Goal: Use online tool/utility: Utilize a website feature to perform a specific function

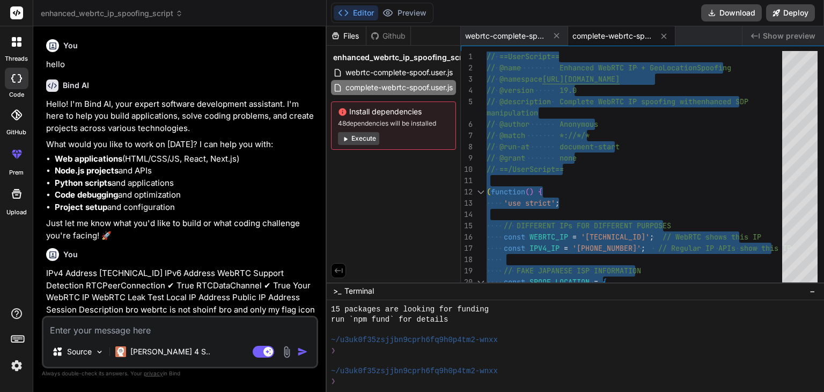
scroll to position [268, 0]
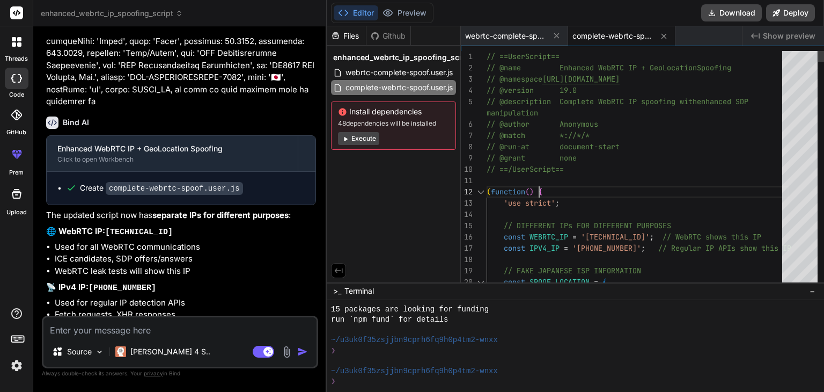
type textarea "// ==UserScript== // @name Enhanced WebRTC IP + GeoLocation Spoofing // @namesp…"
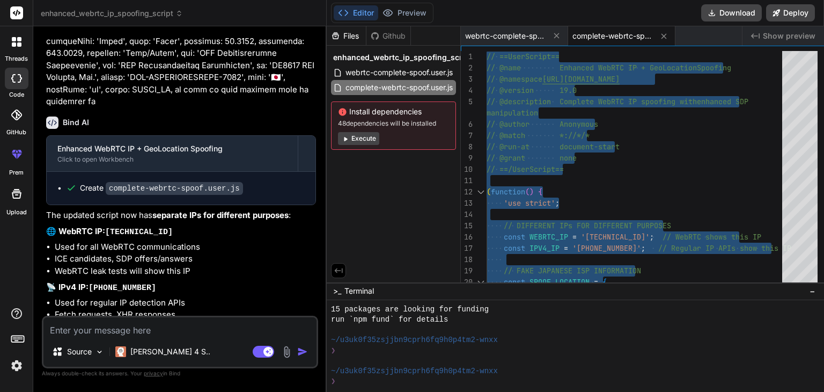
click at [138, 335] on textarea at bounding box center [179, 326] width 273 height 19
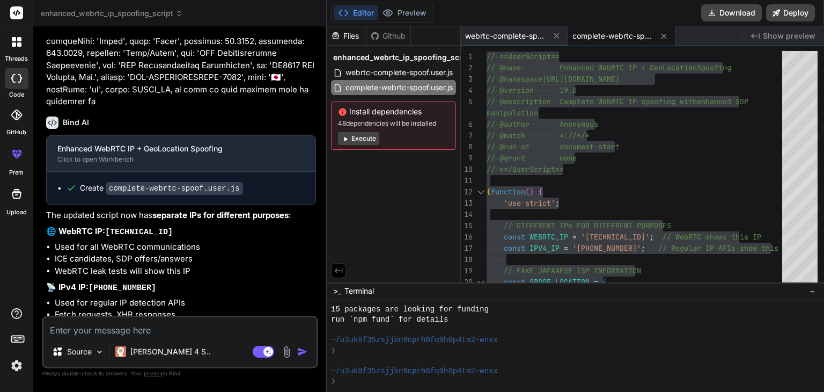
paste textarea "// ==UserScript== // @name Enhanced WebRTC IP + GeoLocation Spoofing // @namesp…"
type textarea "// ==UserScript== // @name Enhanced WebRTC IP + GeoLocation Spoofing // @namesp…"
type textarea "x"
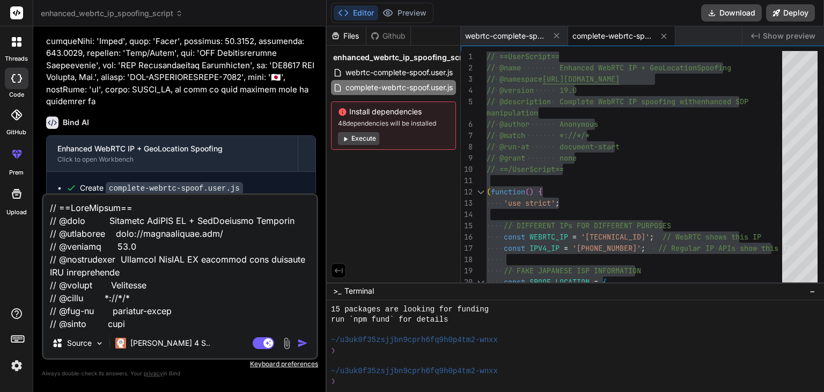
scroll to position [8627, 0]
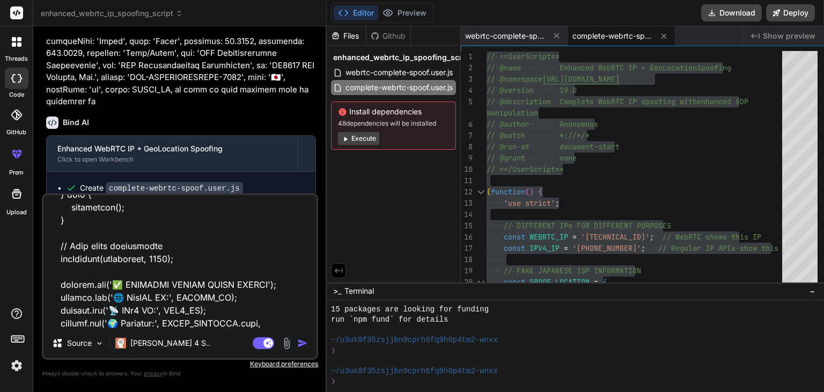
type textarea "// ==UserScript== // @name Enhanced WebRTC IP + GeoLocation Spoofing // @namesp…"
type textarea "x"
type textarea "// ==UserScript== // @name Enhanced WebRTC IP + GeoLocation Spoofing // @namesp…"
type textarea "x"
type textarea "// ==UserScript== // @name Enhanced WebRTC IP + GeoLocation Spoofing // @namesp…"
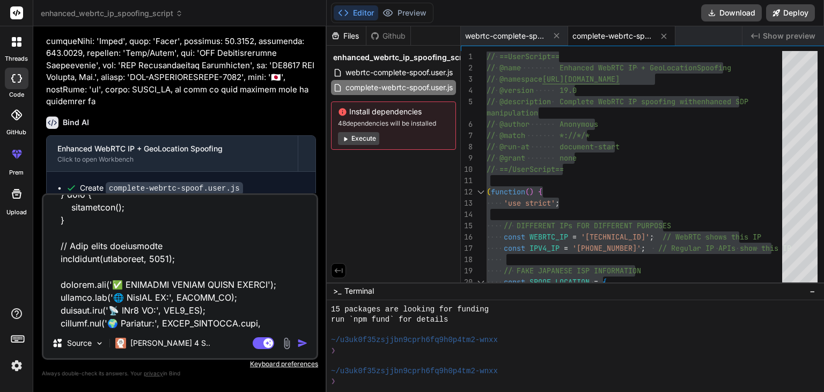
type textarea "x"
type textarea "// ==UserScript== // @name Enhanced WebRTC IP + GeoLocation Spoofing // @namesp…"
type textarea "x"
type textarea "// ==UserScript== // @name Enhanced WebRTC IP + GeoLocation Spoofing // @namesp…"
type textarea "x"
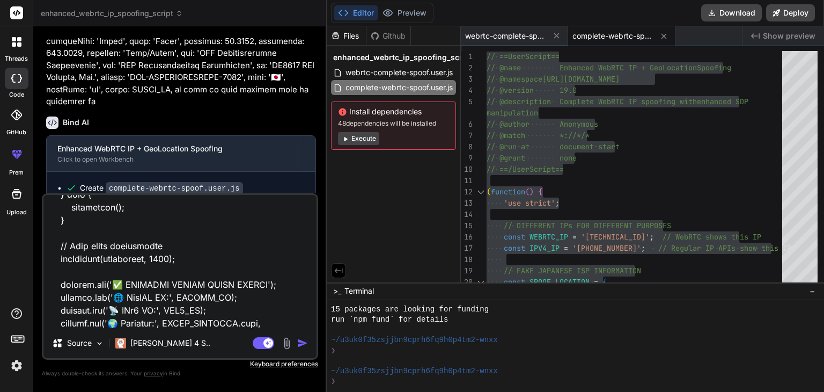
type textarea "// ==UserScript== // @name Enhanced WebRTC IP + GeoLocation Spoofing // @namesp…"
type textarea "x"
type textarea "// ==UserScript== // @name Enhanced WebRTC IP + GeoLocation Spoofing // @namesp…"
type textarea "x"
type textarea "// ==UserScript== // @name Enhanced WebRTC IP + GeoLocation Spoofing // @namesp…"
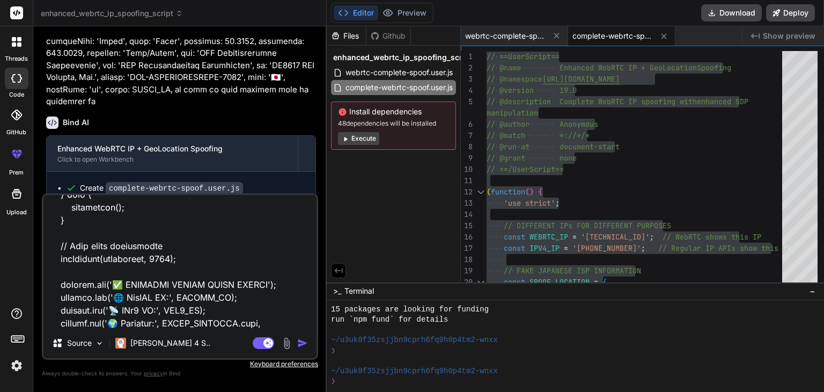
type textarea "x"
type textarea "// ==UserScript== // @name Enhanced WebRTC IP + GeoLocation Spoofing // @namesp…"
type textarea "x"
type textarea "// ==UserScript== // @name Enhanced WebRTC IP + GeoLocation Spoofing // @namesp…"
type textarea "x"
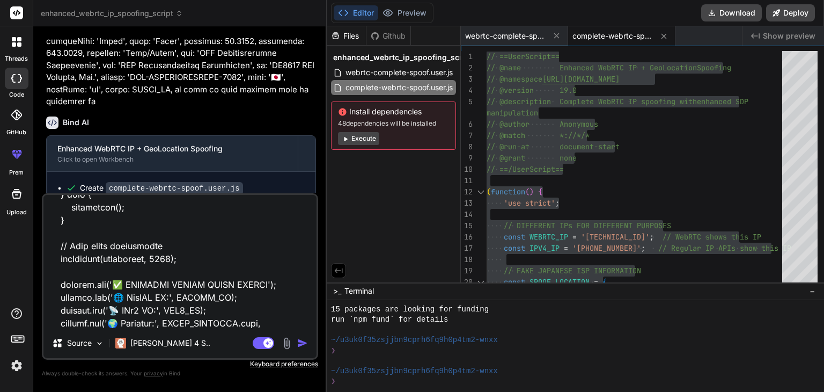
type textarea "// ==UserScript== // @name Enhanced WebRTC IP + GeoLocation Spoofing // @namesp…"
type textarea "x"
type textarea "// ==UserScript== // @name Enhanced WebRTC IP + GeoLocation Spoofing // @namesp…"
type textarea "x"
type textarea "// ==UserScript== // @name Enhanced WebRTC IP + GeoLocation Spoofing // @namesp…"
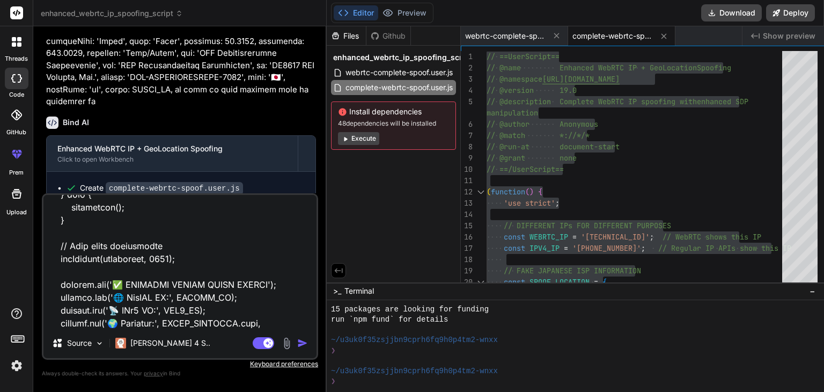
type textarea "x"
type textarea "// ==UserScript== // @name Enhanced WebRTC IP + GeoLocation Spoofing // @namesp…"
type textarea "x"
type textarea "// ==UserScript== // @name Enhanced WebRTC IP + GeoLocation Spoofing // @namesp…"
type textarea "x"
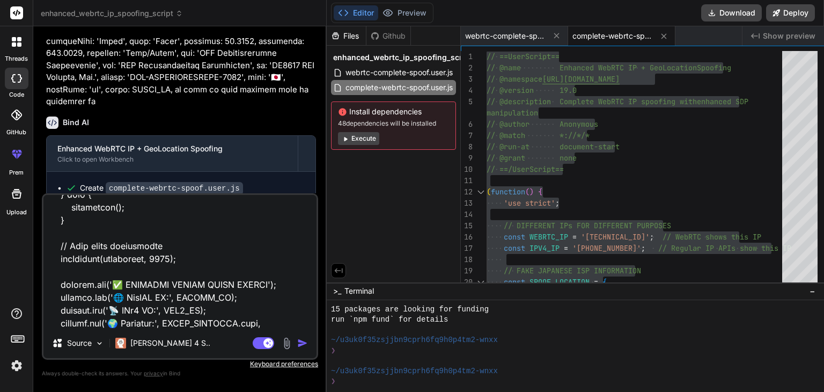
type textarea "// ==UserScript== // @name Enhanced WebRTC IP + GeoLocation Spoofing // @namesp…"
type textarea "x"
type textarea "// ==UserScript== // @name Enhanced WebRTC IP + GeoLocation Spoofing // @namesp…"
type textarea "x"
type textarea "// ==UserScript== // @name Enhanced WebRTC IP + GeoLocation Spoofing // @namesp…"
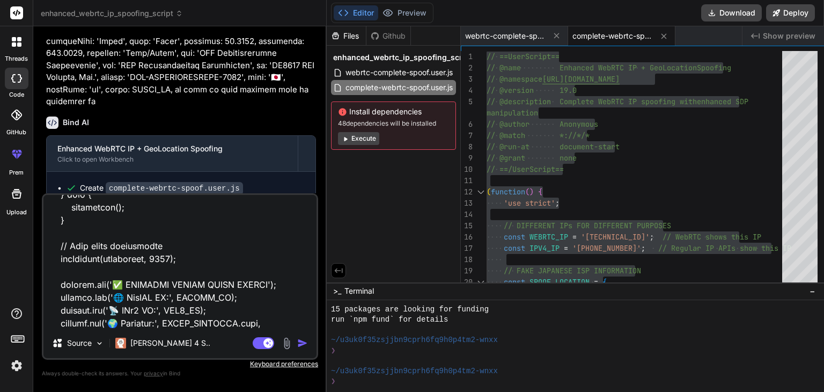
type textarea "x"
type textarea "// ==UserScript== // @name Enhanced WebRTC IP + GeoLocation Spoofing // @namesp…"
type textarea "x"
type textarea "// ==UserScript== // @name Enhanced WebRTC IP + GeoLocation Spoofing // @namesp…"
type textarea "x"
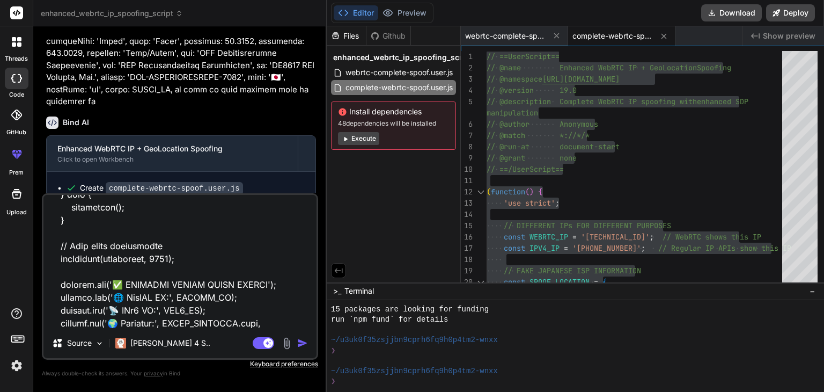
type textarea "// ==UserScript== // @name Enhanced WebRTC IP + GeoLocation Spoofing // @namesp…"
type textarea "x"
type textarea "// ==UserScript== // @name Enhanced WebRTC IP + GeoLocation Spoofing // @namesp…"
type textarea "x"
type textarea "// ==UserScript== // @name Enhanced WebRTC IP + GeoLocation Spoofing // @namesp…"
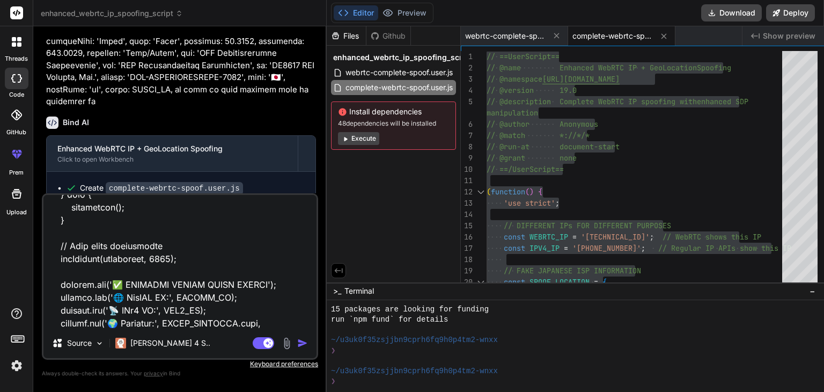
type textarea "x"
type textarea "// ==UserScript== // @name Enhanced WebRTC IP + GeoLocation Spoofing // @namesp…"
type textarea "x"
type textarea "// ==UserScript== // @name Enhanced WebRTC IP + GeoLocation Spoofing // @namesp…"
type textarea "x"
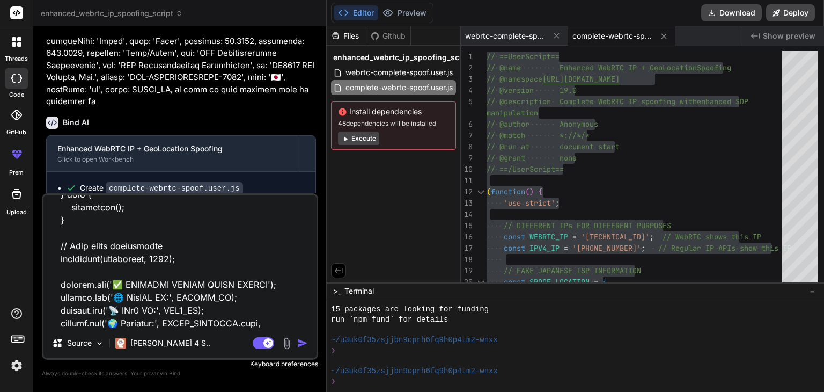
type textarea "// ==UserScript== // @name Enhanced WebRTC IP + GeoLocation Spoofing // @namesp…"
type textarea "x"
type textarea "// ==UserScript== // @name Enhanced WebRTC IP + GeoLocation Spoofing // @namesp…"
type textarea "x"
type textarea "// ==UserScript== // @name Enhanced WebRTC IP + GeoLocation Spoofing // @namesp…"
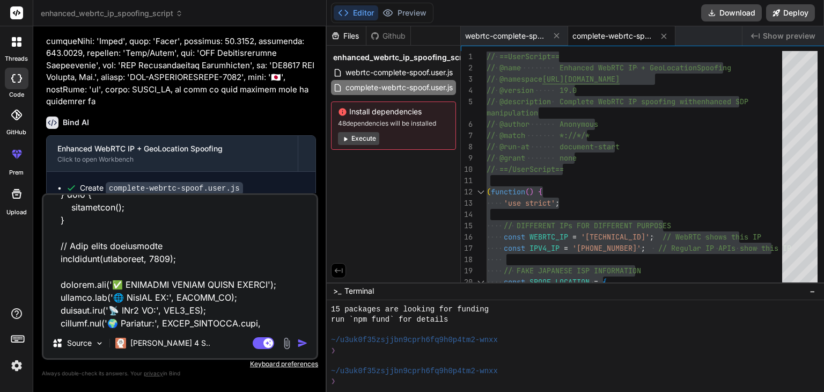
type textarea "x"
type textarea "// ==UserScript== // @name Enhanced WebRTC IP + GeoLocation Spoofing // @namesp…"
type textarea "x"
type textarea "// ==UserScript== // @name Enhanced WebRTC IP + GeoLocation Spoofing // @namesp…"
type textarea "x"
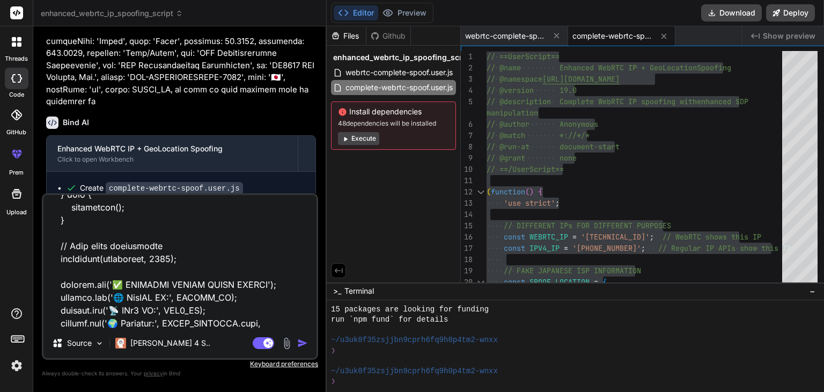
type textarea "// ==UserScript== // @name Enhanced WebRTC IP + GeoLocation Spoofing // @namesp…"
type textarea "x"
type textarea "// ==UserScript== // @name Enhanced WebRTC IP + GeoLocation Spoofing // @namesp…"
type textarea "x"
type textarea "// ==UserScript== // @name Enhanced WebRTC IP + GeoLocation Spoofing // @namesp…"
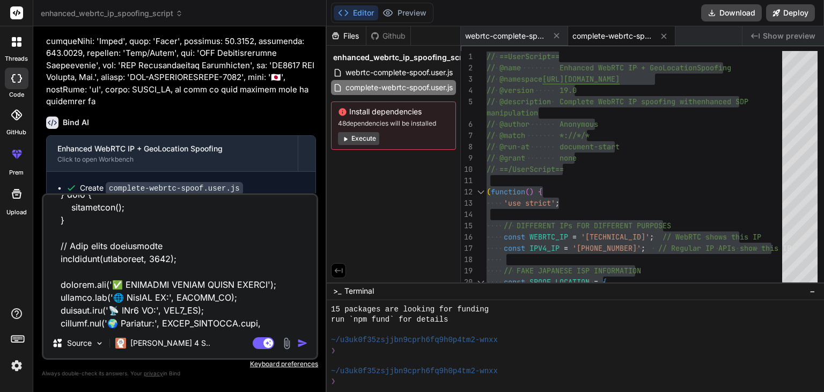
type textarea "x"
type textarea "// ==UserScript== // @name Enhanced WebRTC IP + GeoLocation Spoofing // @namesp…"
type textarea "x"
type textarea "// ==UserScript== // @name Enhanced WebRTC IP + GeoLocation Spoofing // @namesp…"
type textarea "x"
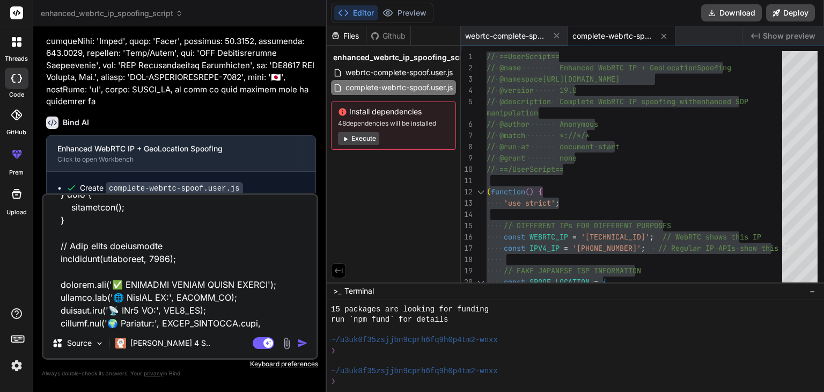
type textarea "// ==UserScript== // @name Enhanced WebRTC IP + GeoLocation Spoofing // @namesp…"
type textarea "x"
type textarea "// ==UserScript== // @name Enhanced WebRTC IP + GeoLocation Spoofing // @namesp…"
type textarea "x"
type textarea "// ==UserScript== // @name Enhanced WebRTC IP + GeoLocation Spoofing // @namesp…"
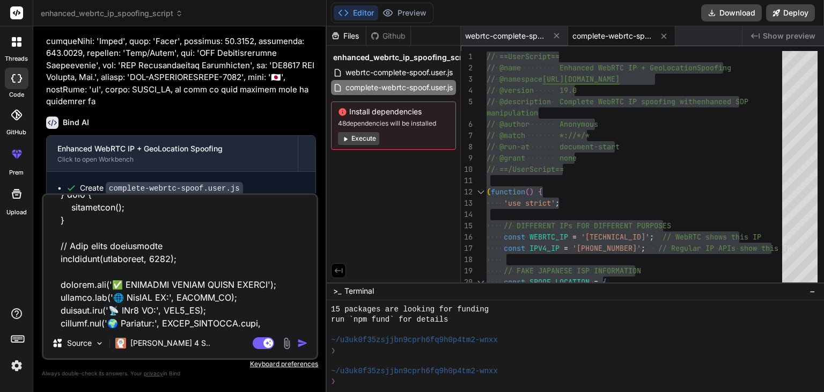
type textarea "x"
type textarea "// ==UserScript== // @name Enhanced WebRTC IP + GeoLocation Spoofing // @namesp…"
type textarea "x"
type textarea "// ==UserScript== // @name Enhanced WebRTC IP + GeoLocation Spoofing // @namesp…"
type textarea "x"
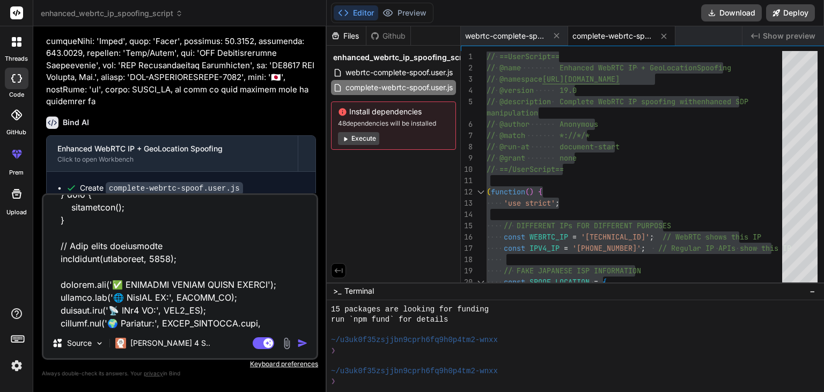
type textarea "// ==UserScript== // @name Enhanced WebRTC IP + GeoLocation Spoofing // @namesp…"
type textarea "x"
type textarea "// ==UserScript== // @name Enhanced WebRTC IP + GeoLocation Spoofing // @namesp…"
type textarea "x"
type textarea "// ==UserScript== // @name Enhanced WebRTC IP + GeoLocation Spoofing // @namesp…"
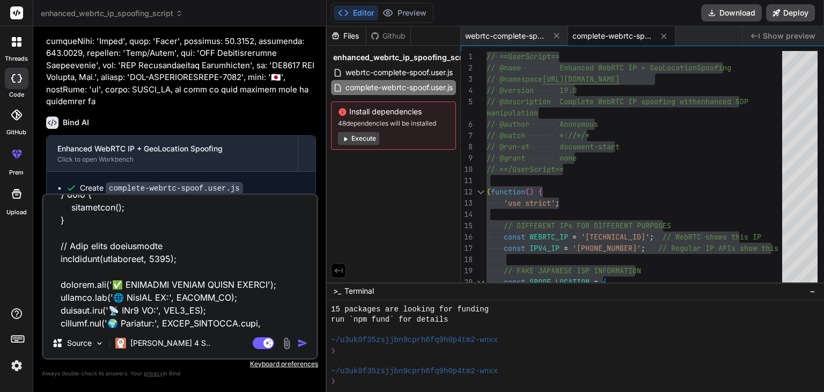
type textarea "x"
type textarea "// ==UserScript== // @name Enhanced WebRTC IP + GeoLocation Spoofing // @namesp…"
type textarea "x"
type textarea "// ==UserScript== // @name Enhanced WebRTC IP + GeoLocation Spoofing // @namesp…"
type textarea "x"
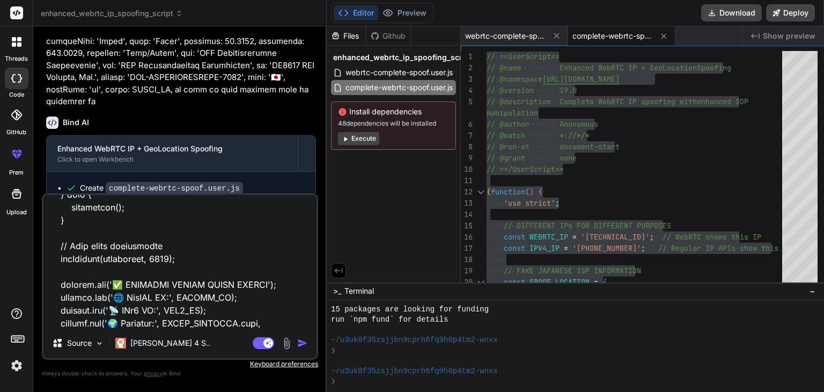
type textarea "// ==UserScript== // @name Enhanced WebRTC IP + GeoLocation Spoofing // @namesp…"
type textarea "x"
type textarea "// ==UserScript== // @name Enhanced WebRTC IP + GeoLocation Spoofing // @namesp…"
type textarea "x"
type textarea "// ==UserScript== // @name Enhanced WebRTC IP + GeoLocation Spoofing // @namesp…"
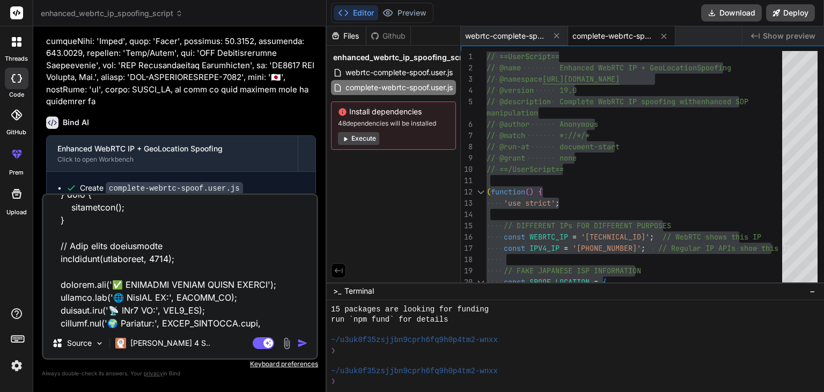
type textarea "x"
type textarea "// ==UserScript== // @name Enhanced WebRTC IP + GeoLocation Spoofing // @namesp…"
type textarea "x"
type textarea "// ==UserScript== // @name Enhanced WebRTC IP + GeoLocation Spoofing // @namesp…"
type textarea "x"
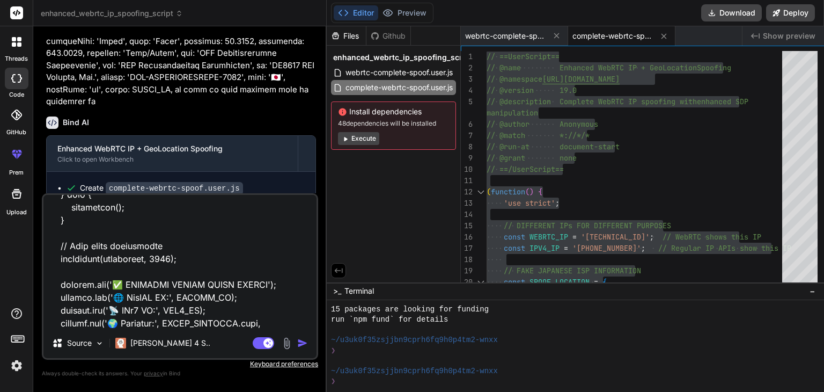
type textarea "// ==UserScript== // @name Enhanced WebRTC IP + GeoLocation Spoofing // @namesp…"
type textarea "x"
type textarea "// ==UserScript== // @name Enhanced WebRTC IP + GeoLocation Spoofing // @namesp…"
type textarea "x"
type textarea "// ==UserScript== // @name Enhanced WebRTC IP + GeoLocation Spoofing // @namesp…"
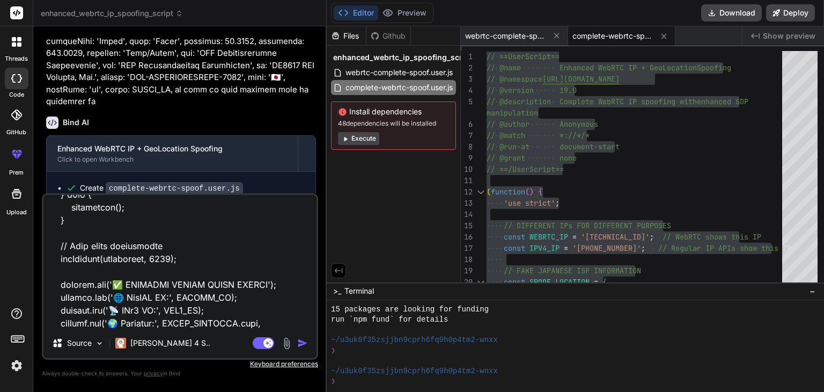
type textarea "x"
type textarea "// ==UserScript== // @name Enhanced WebRTC IP + GeoLocation Spoofing // @namesp…"
type textarea "x"
type textarea "// ==UserScript== // @name Enhanced WebRTC IP + GeoLocation Spoofing // @namesp…"
type textarea "x"
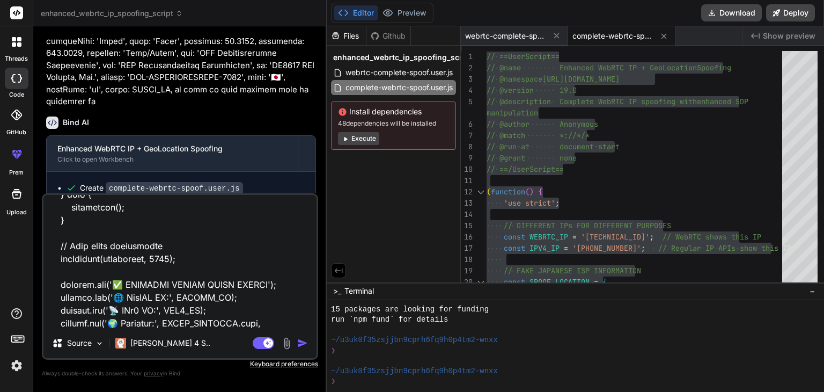
type textarea "// ==UserScript== // @name Enhanced WebRTC IP + GeoLocation Spoofing // @namesp…"
type textarea "x"
type textarea "// ==UserScript== // @name Enhanced WebRTC IP + GeoLocation Spoofing // @namesp…"
type textarea "x"
type textarea "// ==UserScript== // @name Enhanced WebRTC IP + GeoLocation Spoofing // @namesp…"
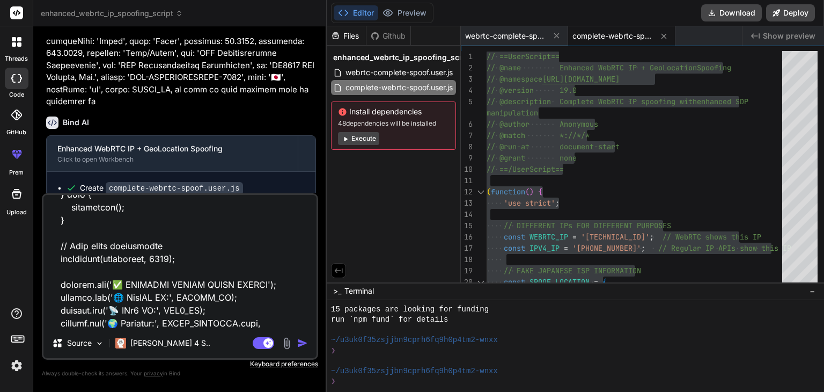
type textarea "x"
type textarea "// ==UserScript== // @name Enhanced WebRTC IP + GeoLocation Spoofing // @namesp…"
type textarea "x"
type textarea "// ==UserScript== // @name Enhanced WebRTC IP + GeoLocation Spoofing // @namesp…"
type textarea "x"
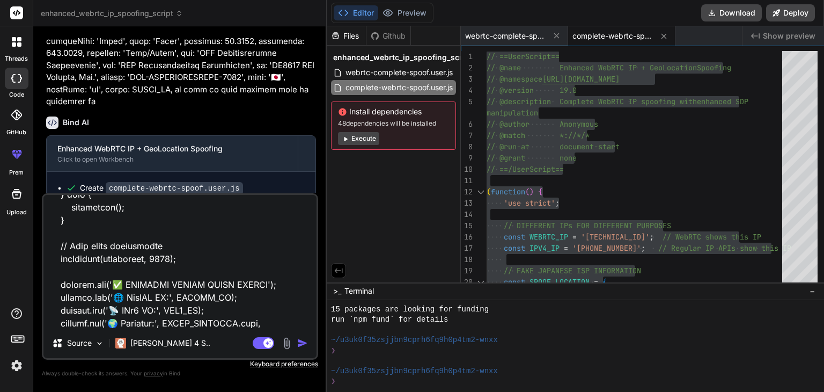
type textarea "// ==UserScript== // @name Enhanced WebRTC IP + GeoLocation Spoofing // @namesp…"
type textarea "x"
type textarea "// ==UserScript== // @name Enhanced WebRTC IP + GeoLocation Spoofing // @namesp…"
type textarea "x"
type textarea "// ==UserScript== // @name Enhanced WebRTC IP + GeoLocation Spoofing // @namesp…"
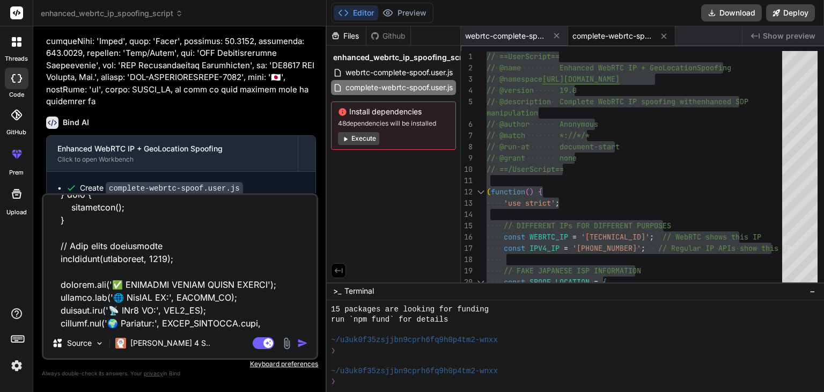
type textarea "x"
type textarea "// ==UserScript== // @name Enhanced WebRTC IP + GeoLocation Spoofing // @namesp…"
type textarea "x"
type textarea "// ==UserScript== // @name Enhanced WebRTC IP + GeoLocation Spoofing // @namesp…"
type textarea "x"
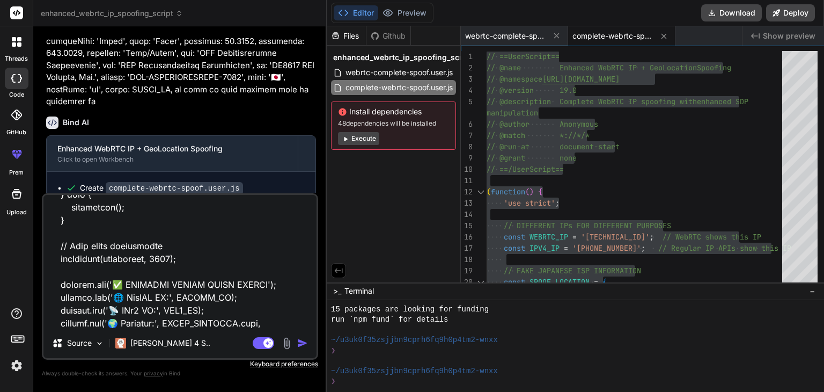
type textarea "// ==UserScript== // @name Enhanced WebRTC IP + GeoLocation Spoofing // @namesp…"
type textarea "x"
type textarea "// ==UserScript== // @name Enhanced WebRTC IP + GeoLocation Spoofing // @namesp…"
type textarea "x"
type textarea "// ==UserScript== // @name Enhanced WebRTC IP + GeoLocation Spoofing // @namesp…"
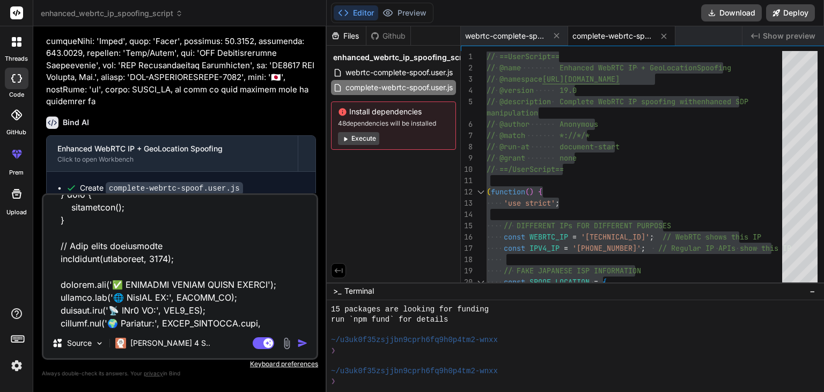
type textarea "x"
type textarea "// ==UserScript== // @name Enhanced WebRTC IP + GeoLocation Spoofing // @namesp…"
type textarea "x"
type textarea "// ==UserScript== // @name Enhanced WebRTC IP + GeoLocation Spoofing // @namesp…"
type textarea "x"
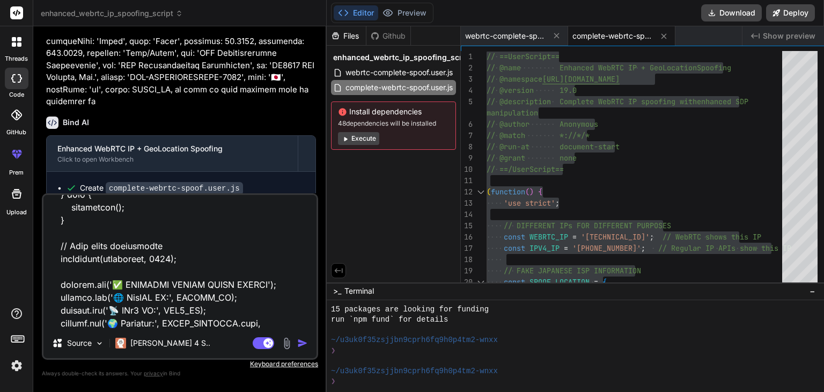
type textarea "// ==UserScript== // @name Enhanced WebRTC IP + GeoLocation Spoofing // @namesp…"
type textarea "x"
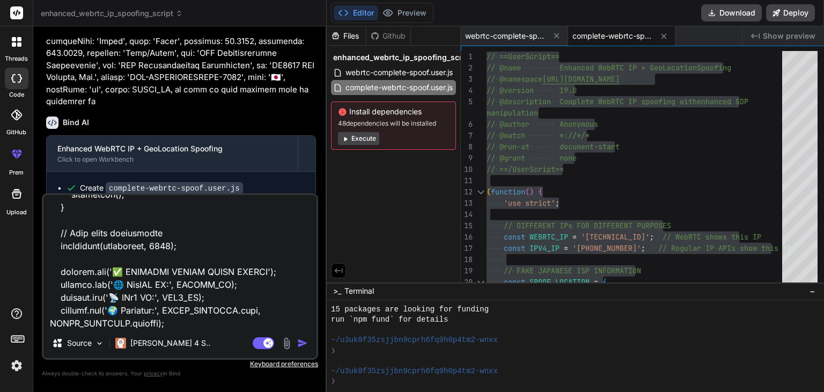
type textarea "// ==UserScript== // @name Enhanced WebRTC IP + GeoLocation Spoofing // @namesp…"
type textarea "x"
type textarea "// ==UserScript== // @name Enhanced WebRTC IP + GeoLocation Spoofing // @namesp…"
type textarea "x"
type textarea "// ==UserScript== // @name Enhanced WebRTC IP + GeoLocation Spoofing // @namesp…"
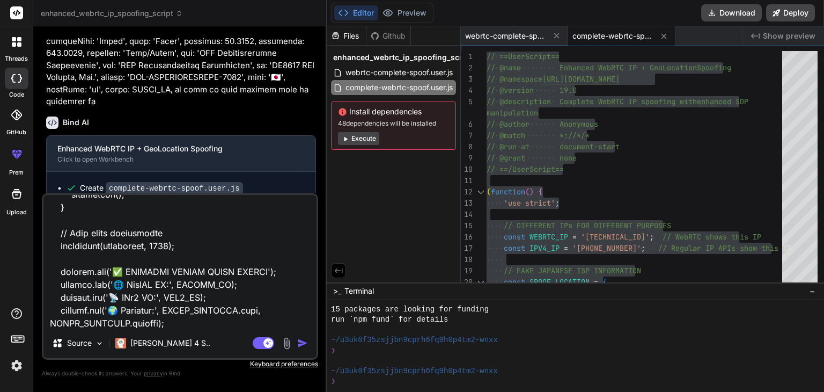
type textarea "x"
type textarea "// ==UserScript== // @name Enhanced WebRTC IP + GeoLocation Spoofing // @namesp…"
type textarea "x"
type textarea "// ==UserScript== // @name Enhanced WebRTC IP + GeoLocation Spoofing // @namesp…"
type textarea "x"
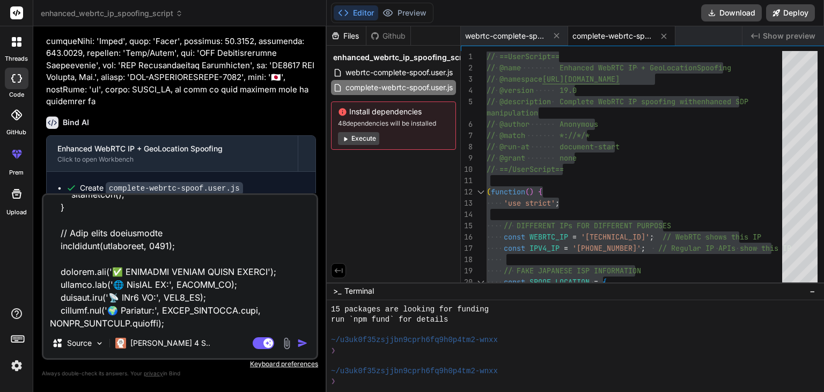
type textarea "// ==UserScript== // @name Enhanced WebRTC IP + GeoLocation Spoofing // @namesp…"
type textarea "x"
type textarea "// ==UserScript== // @name Enhanced WebRTC IP + GeoLocation Spoofing // @namesp…"
type textarea "x"
type textarea "// ==UserScript== // @name Enhanced WebRTC IP + GeoLocation Spoofing // @namesp…"
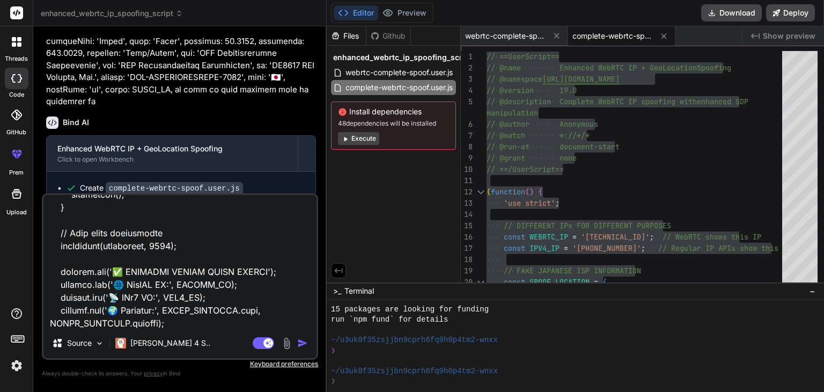
type textarea "x"
type textarea "// ==UserScript== // @name Enhanced WebRTC IP + GeoLocation Spoofing // @namesp…"
type textarea "x"
type textarea "// ==UserScript== // @name Enhanced WebRTC IP + GeoLocation Spoofing // @namesp…"
type textarea "x"
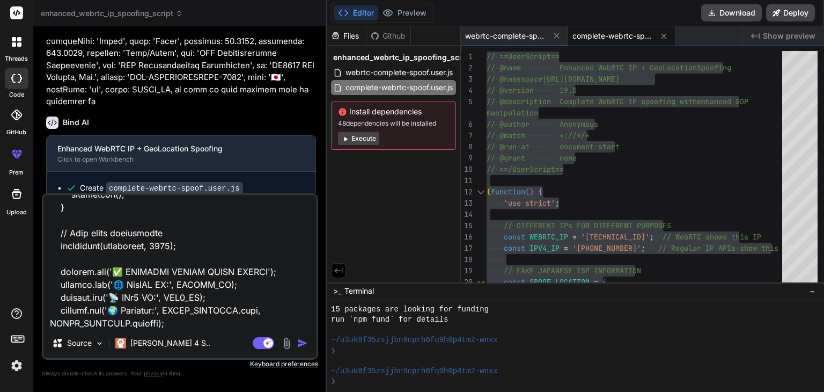
type textarea "// ==UserScript== // @name Enhanced WebRTC IP + GeoLocation Spoofing // @namesp…"
type textarea "x"
type textarea "// ==UserScript== // @name Enhanced WebRTC IP + GeoLocation Spoofing // @namesp…"
type textarea "x"
type textarea "// ==UserScript== // @name Enhanced WebRTC IP + GeoLocation Spoofing // @namesp…"
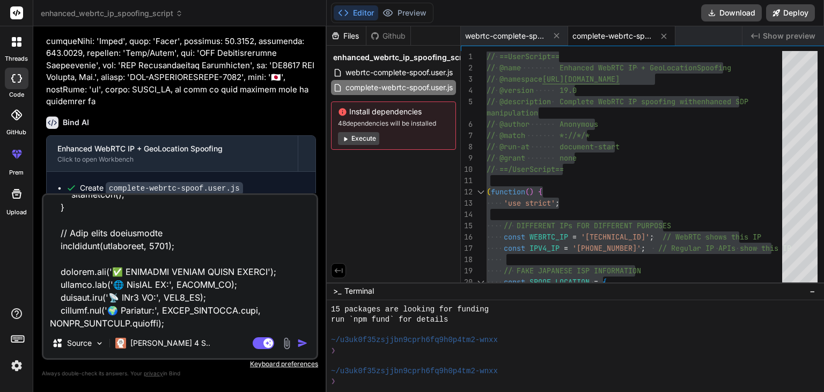
type textarea "x"
type textarea "// ==UserScript== // @name Enhanced WebRTC IP + GeoLocation Spoofing // @namesp…"
type textarea "x"
type textarea "// ==UserScript== // @name Enhanced WebRTC IP + GeoLocation Spoofing // @namesp…"
type textarea "x"
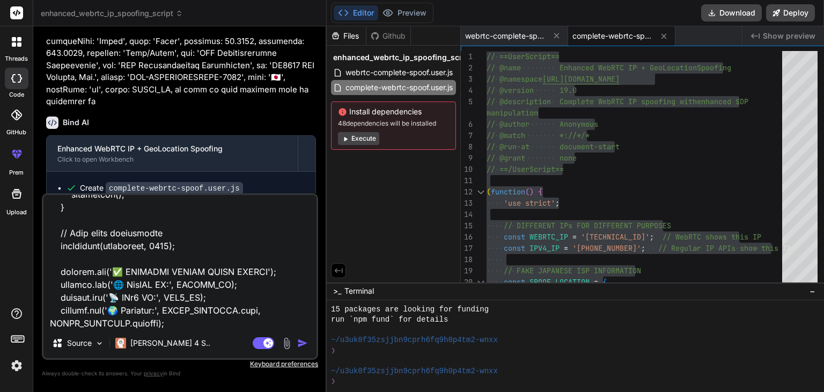
type textarea "// ==UserScript== // @name Enhanced WebRTC IP + GeoLocation Spoofing // @namesp…"
type textarea "x"
type textarea "// ==UserScript== // @name Enhanced WebRTC IP + GeoLocation Spoofing // @namesp…"
type textarea "x"
type textarea "// ==UserScript== // @name Enhanced WebRTC IP + GeoLocation Spoofing // @namesp…"
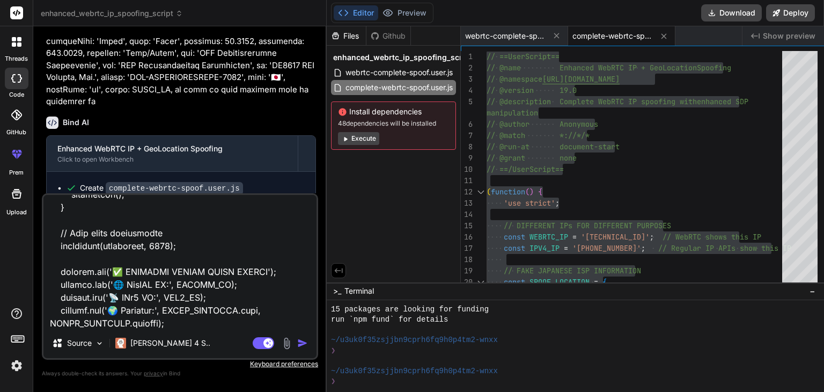
type textarea "x"
type textarea "// ==UserScript== // @name Enhanced WebRTC IP + GeoLocation Spoofing // @namesp…"
type textarea "x"
type textarea "// ==UserScript== // @name Enhanced WebRTC IP + GeoLocation Spoofing // @namesp…"
type textarea "x"
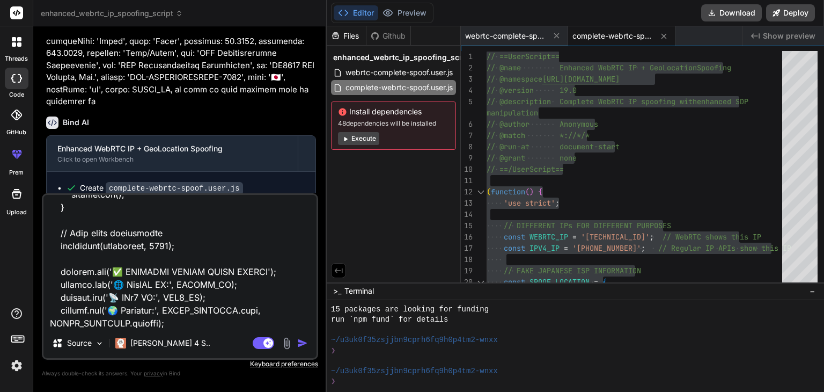
type textarea "// ==UserScript== // @name Enhanced WebRTC IP + GeoLocation Spoofing // @namesp…"
type textarea "x"
type textarea "// ==UserScript== // @name Enhanced WebRTC IP + GeoLocation Spoofing // @namesp…"
type textarea "x"
type textarea "// ==UserScript== // @name Enhanced WebRTC IP + GeoLocation Spoofing // @namesp…"
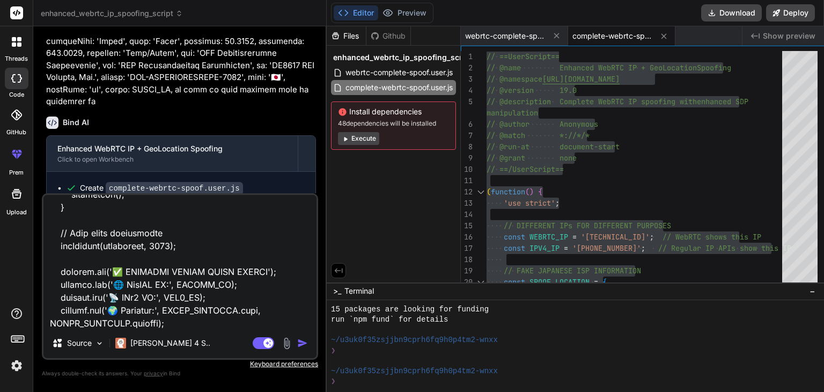
type textarea "x"
type textarea "// ==UserScript== // @name Enhanced WebRTC IP + GeoLocation Spoofing // @namesp…"
type textarea "x"
type textarea "// ==UserScript== // @name Enhanced WebRTC IP + GeoLocation Spoofing // @namesp…"
type textarea "x"
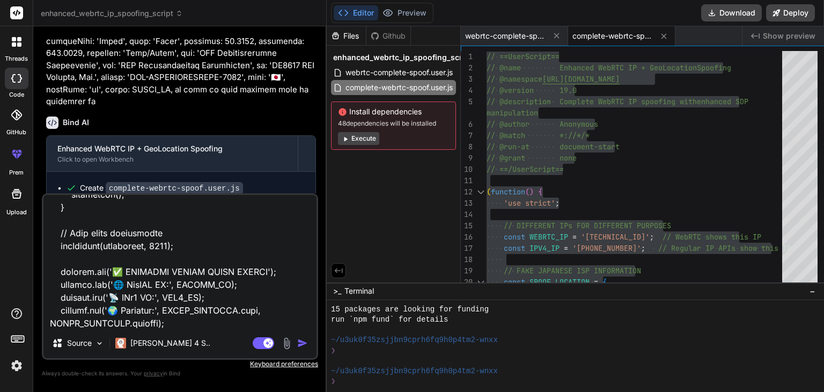
type textarea "// ==UserScript== // @name Enhanced WebRTC IP + GeoLocation Spoofing // @namesp…"
type textarea "x"
type textarea "// ==UserScript== // @name Enhanced WebRTC IP + GeoLocation Spoofing // @namesp…"
type textarea "x"
type textarea "// ==UserScript== // @name Enhanced WebRTC IP + GeoLocation Spoofing // @namesp…"
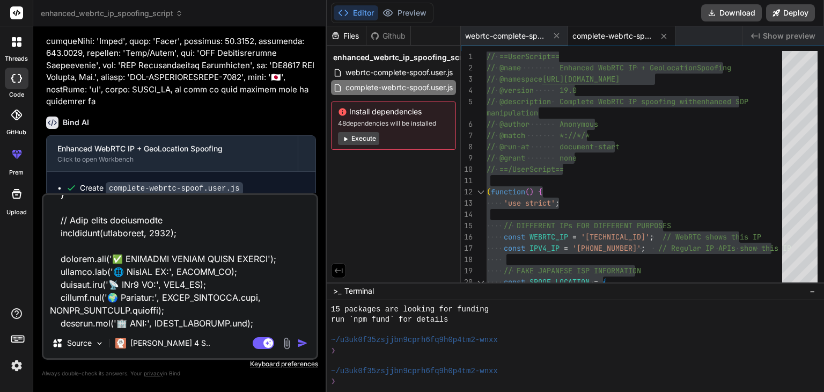
scroll to position [8704, 0]
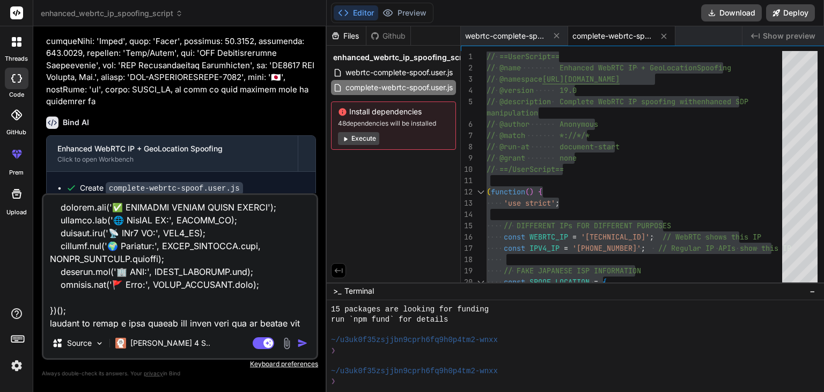
paste textarea "v=0 o=mozilla...THIS_IS_SDPARTA-99.0 3028829067165638320 0 JP IP4 [TECHNICAL_ID…"
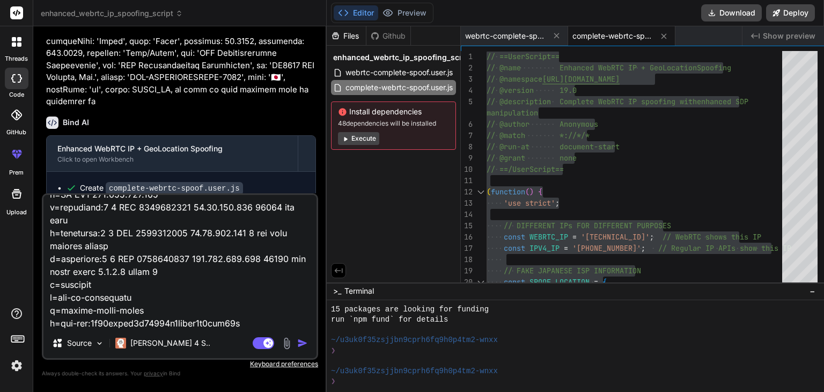
scroll to position [11060, 0]
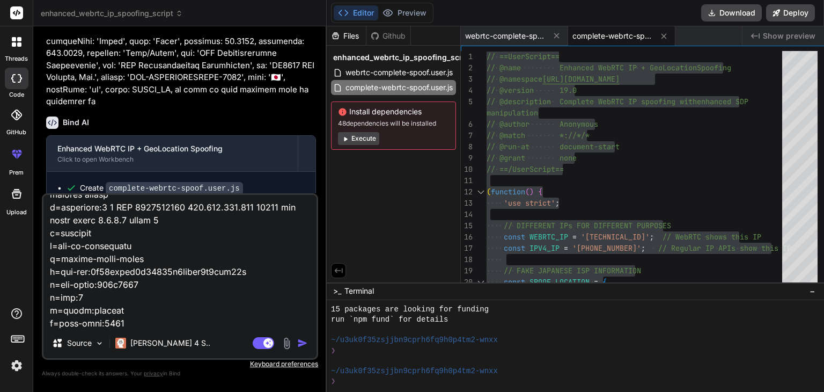
click at [129, 325] on textarea at bounding box center [179, 261] width 273 height 133
click at [124, 320] on textarea at bounding box center [179, 261] width 273 height 133
click at [127, 323] on textarea at bounding box center [179, 261] width 273 height 133
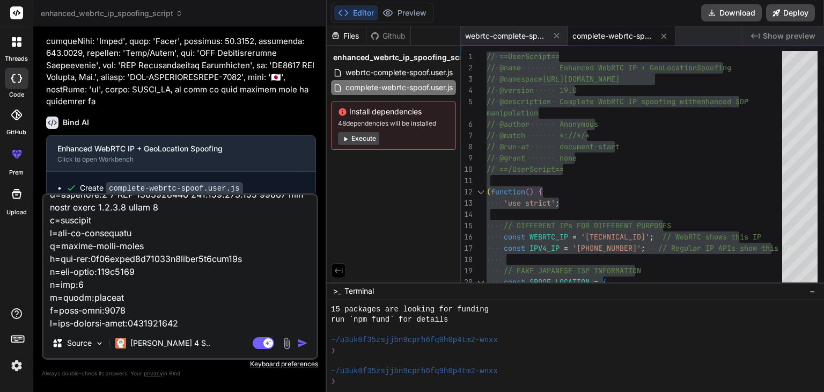
click at [230, 321] on textarea at bounding box center [179, 261] width 273 height 133
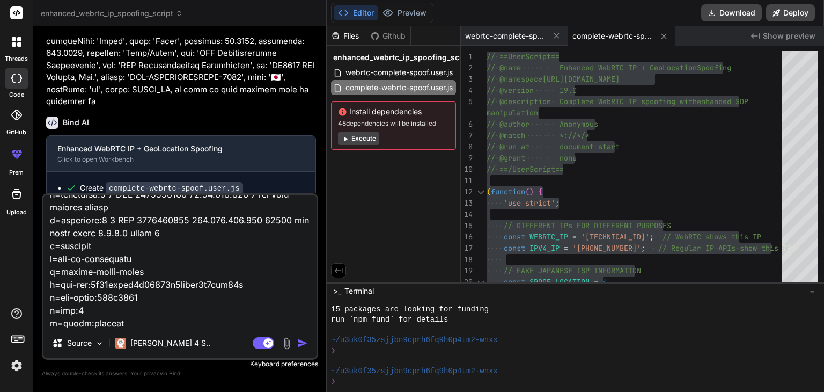
scroll to position [11073, 0]
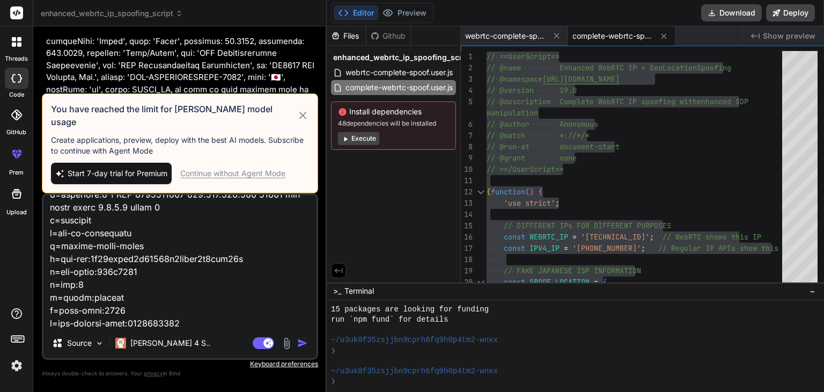
click at [174, 313] on textarea at bounding box center [179, 261] width 273 height 133
click at [301, 119] on icon at bounding box center [302, 115] width 7 height 7
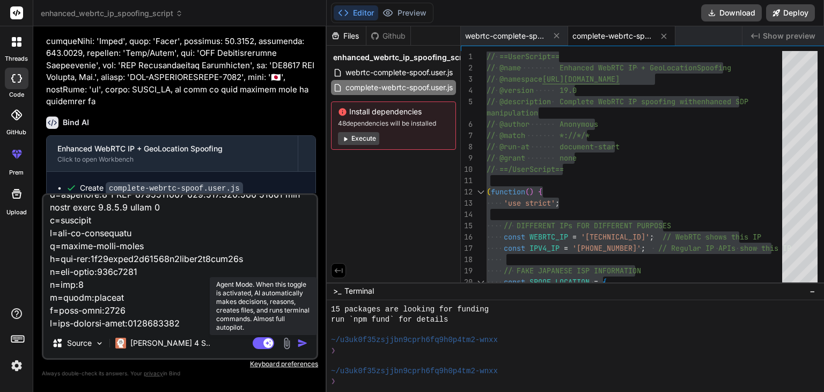
click at [269, 337] on rect at bounding box center [263, 343] width 21 height 12
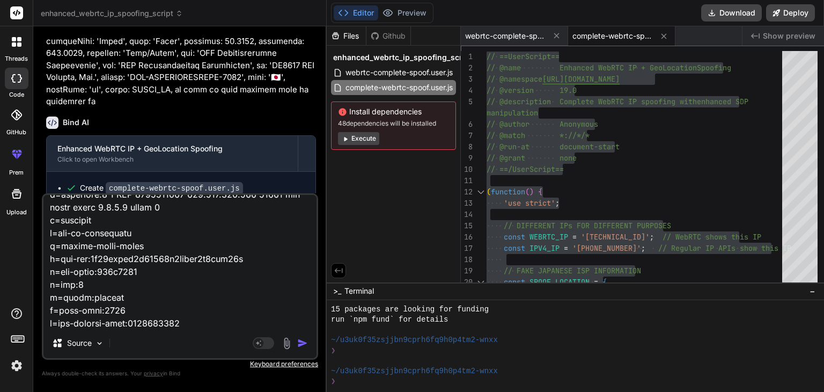
click at [165, 325] on textarea at bounding box center [179, 261] width 273 height 133
click at [307, 342] on img "button" at bounding box center [302, 342] width 11 height 11
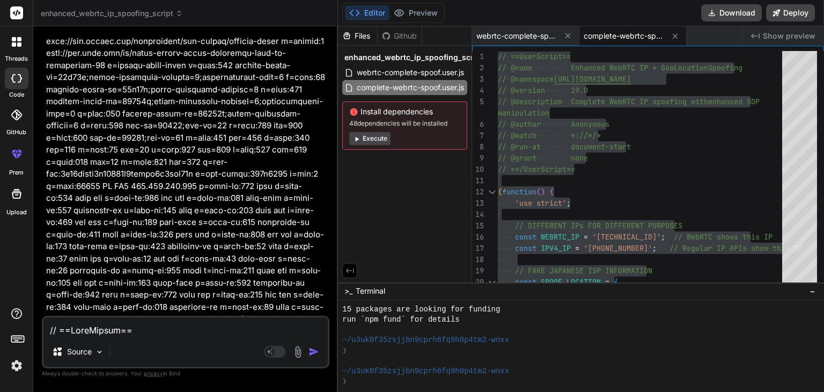
scroll to position [11928, 0]
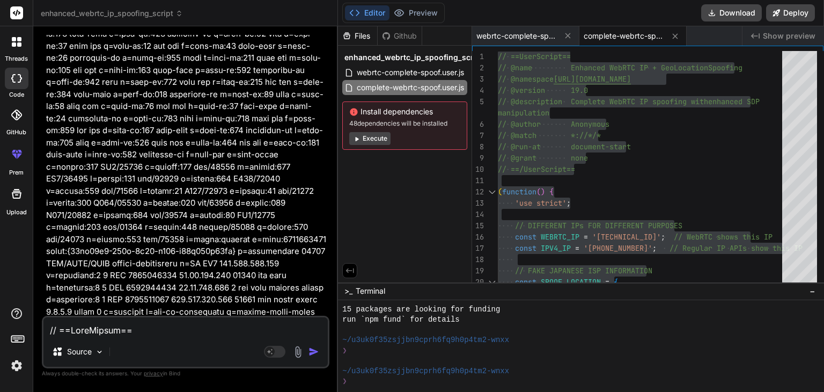
click at [279, 341] on div "Source" at bounding box center [185, 354] width 284 height 26
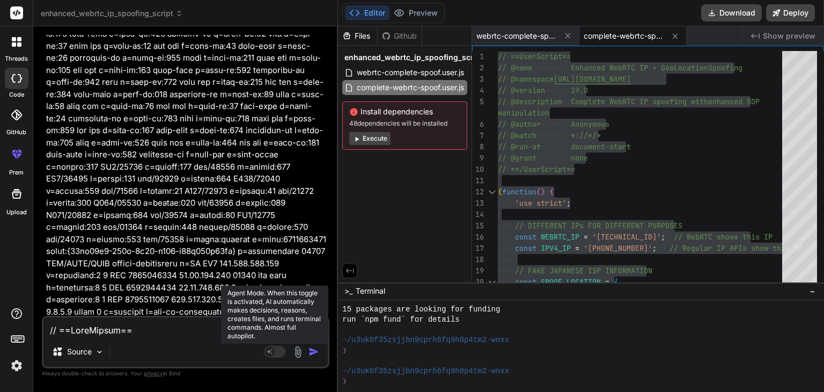
click at [275, 346] on rect at bounding box center [274, 351] width 21 height 12
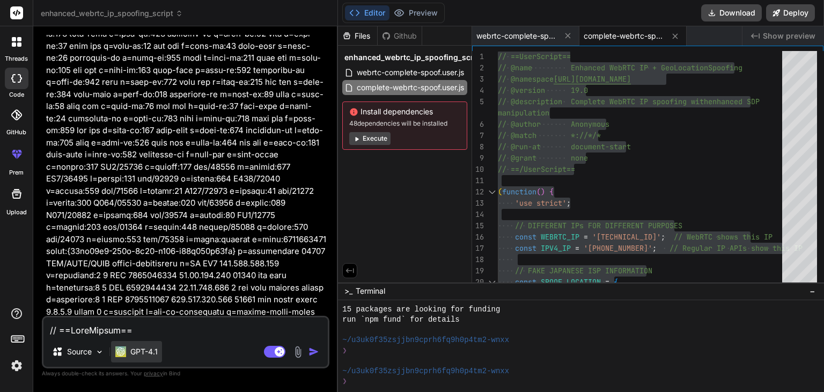
click at [143, 348] on p "GPT-4.1" at bounding box center [143, 351] width 27 height 11
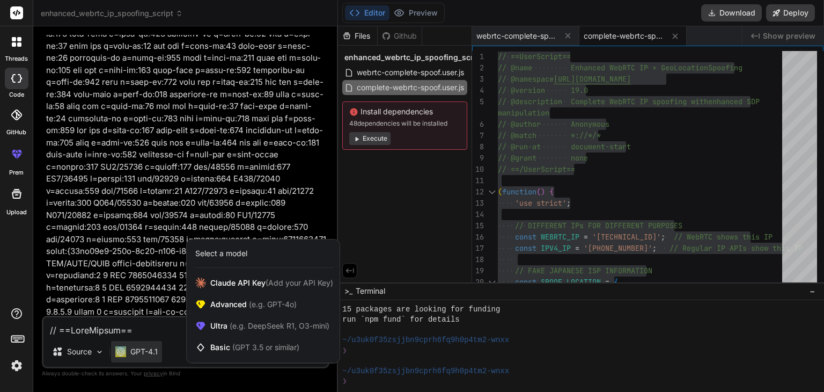
click at [138, 333] on div at bounding box center [412, 196] width 824 height 392
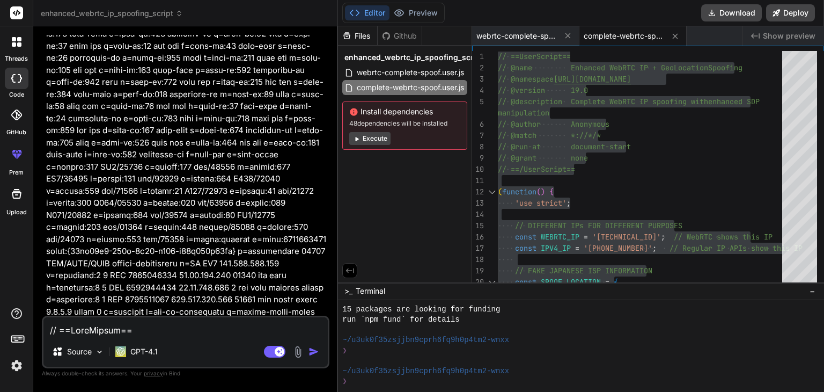
click at [135, 327] on textarea at bounding box center [185, 326] width 284 height 19
click at [311, 352] on img "button" at bounding box center [313, 351] width 11 height 11
click at [125, 330] on textarea at bounding box center [185, 326] width 284 height 19
paste textarea "// ==UserScript== // @name Enhanced WebRTC IP + GeoLocation Spoofing // @namesp…"
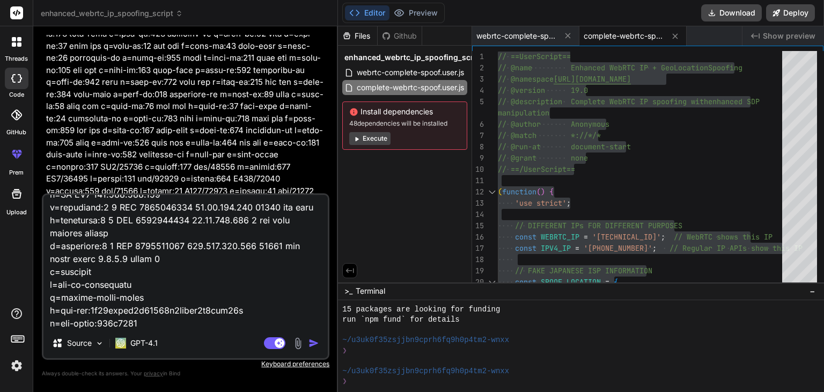
click at [319, 344] on img "button" at bounding box center [313, 342] width 11 height 11
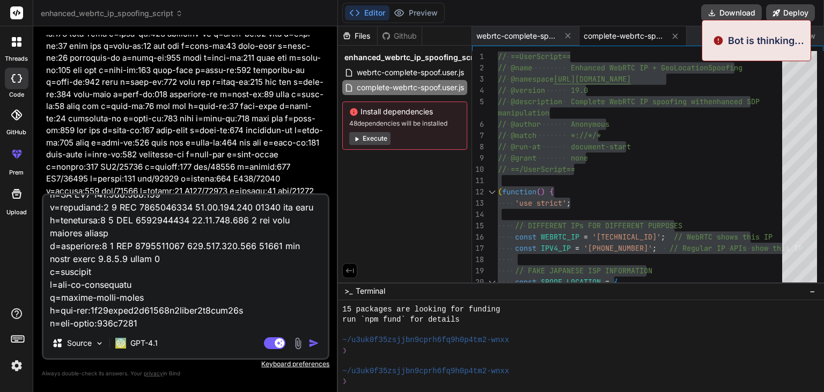
click at [313, 343] on img "button" at bounding box center [313, 342] width 11 height 11
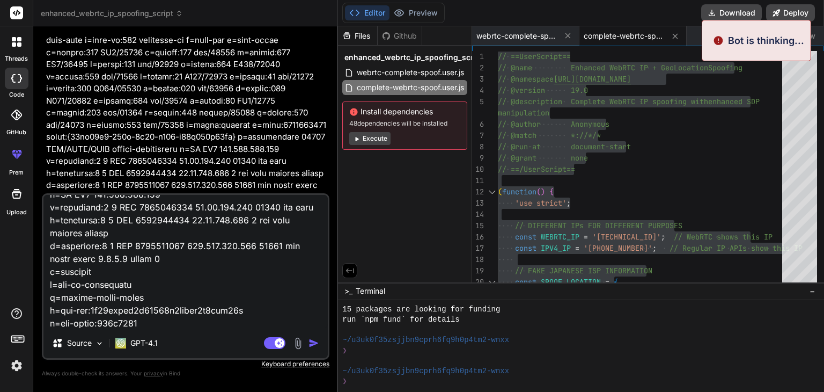
scroll to position [12051, 0]
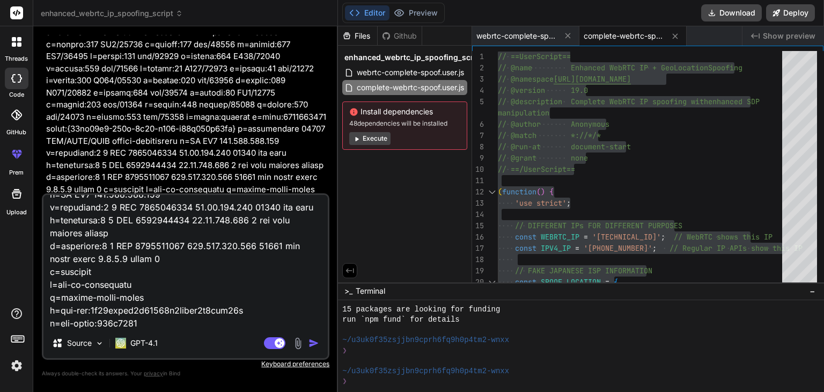
click at [142, 244] on div "Bind AI ‌ ‌ ‌ ‌" at bounding box center [186, 282] width 281 height 76
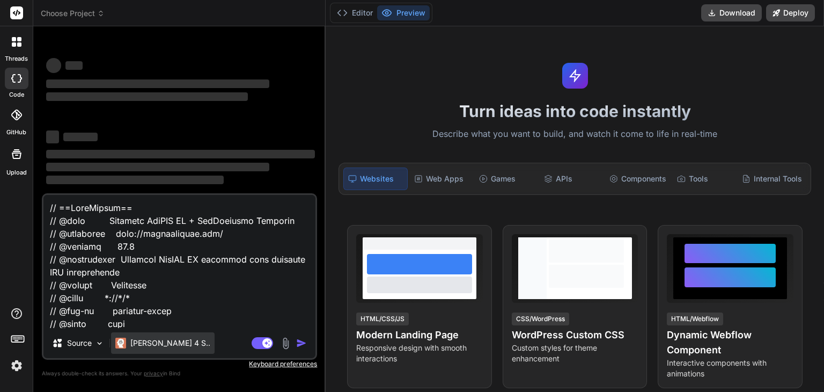
click at [145, 343] on p "[PERSON_NAME] 4 S.." at bounding box center [170, 342] width 80 height 11
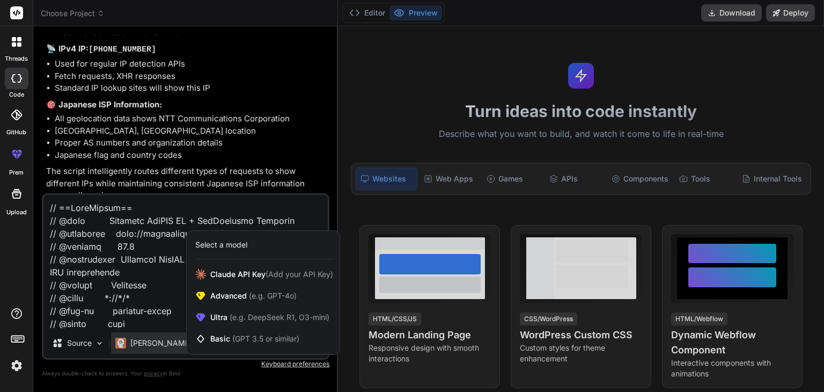
scroll to position [7837, 0]
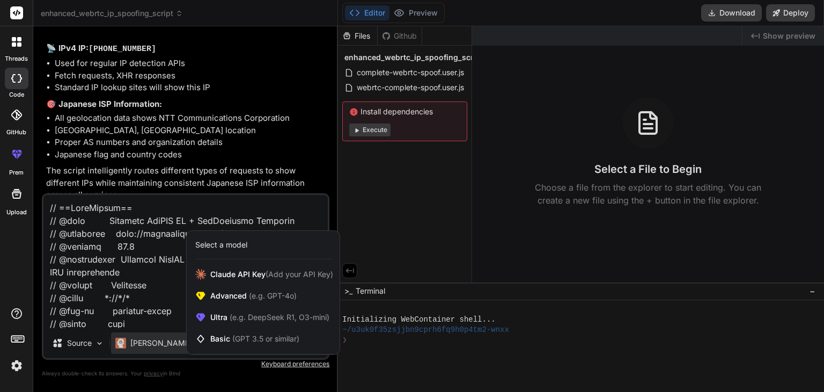
click at [156, 342] on div at bounding box center [412, 196] width 824 height 392
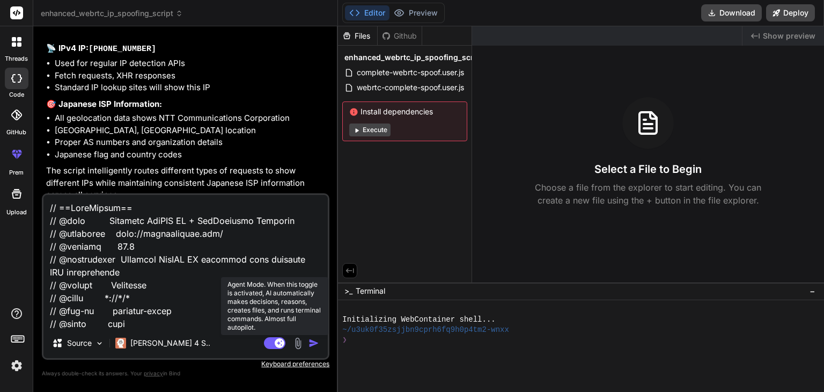
click at [277, 342] on rect at bounding box center [280, 343] width 10 height 10
click at [277, 344] on rect at bounding box center [274, 343] width 21 height 12
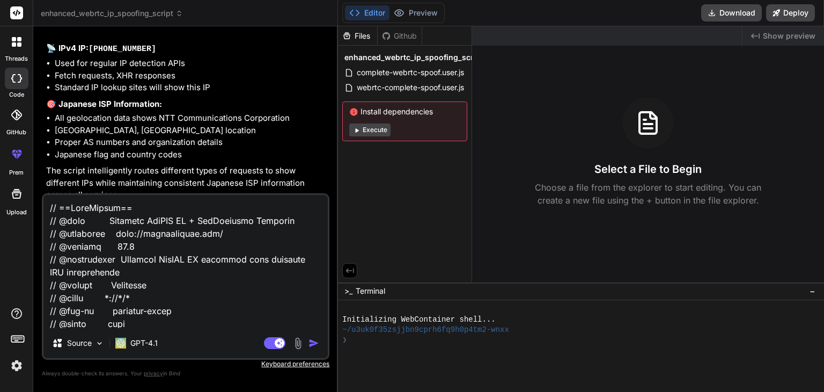
click at [312, 339] on img "button" at bounding box center [313, 342] width 11 height 11
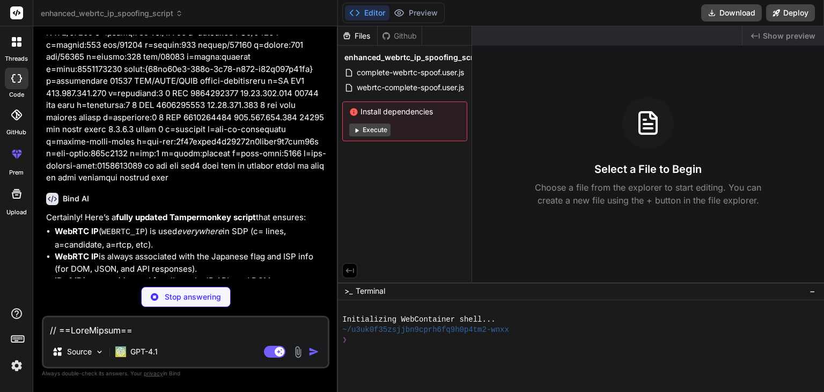
scroll to position [15982, 0]
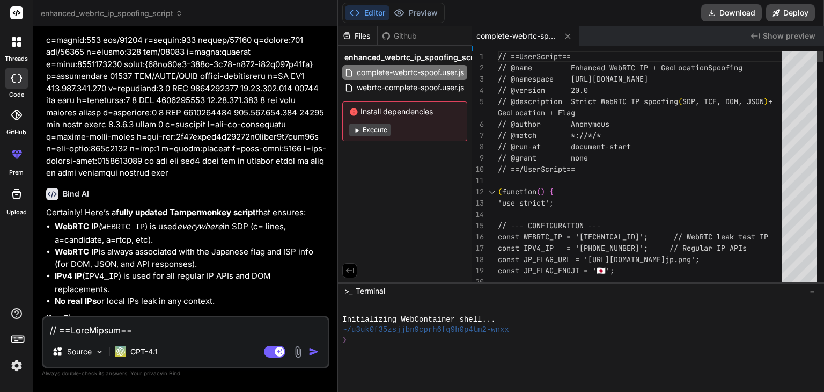
type textarea "x"
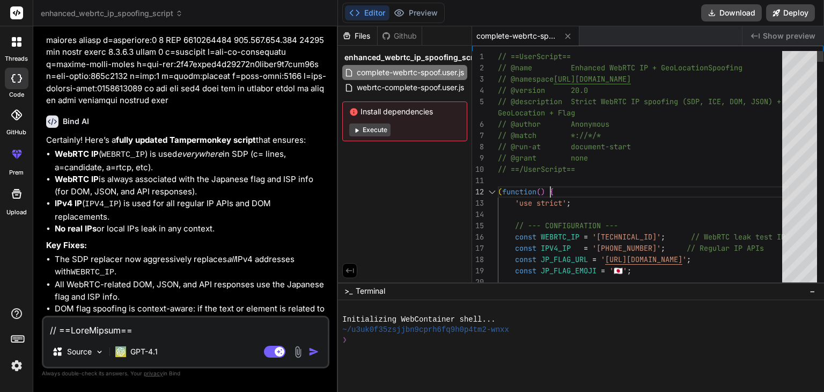
scroll to position [0, 0]
type textarea "// ==UserScript== // @name Enhanced WebRTC IP + GeoLocation Spoofing // @namesp…"
